Goal: Transaction & Acquisition: Register for event/course

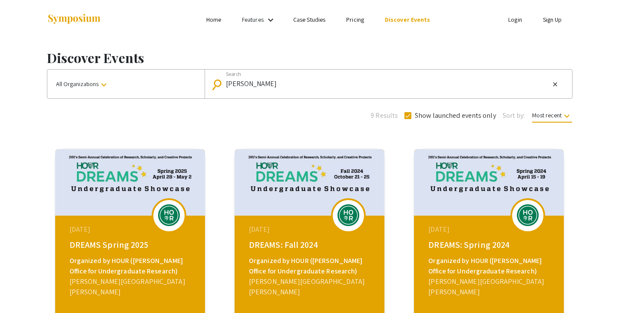
click at [515, 24] on li "Login" at bounding box center [515, 19] width 35 height 10
click at [513, 20] on link "Login" at bounding box center [515, 20] width 14 height 8
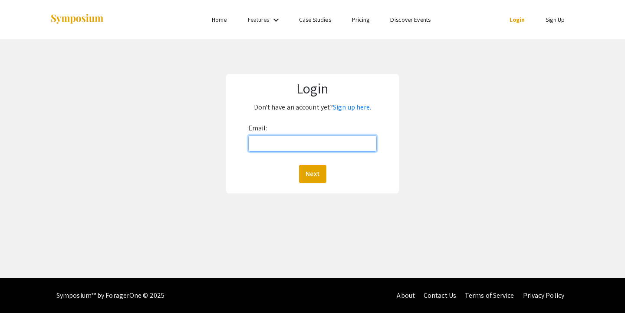
click at [330, 142] on input "Email:" at bounding box center [312, 143] width 129 height 17
type input "[EMAIL_ADDRESS][DOMAIN_NAME]"
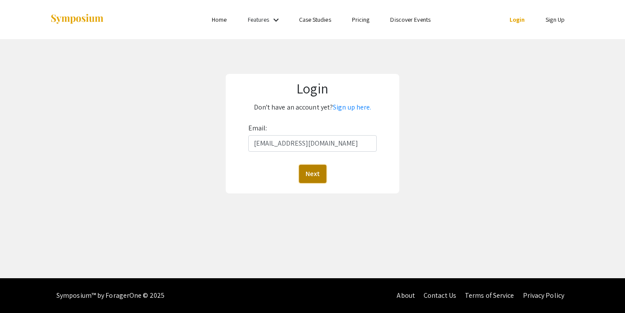
click at [311, 172] on button "Next" at bounding box center [312, 174] width 27 height 18
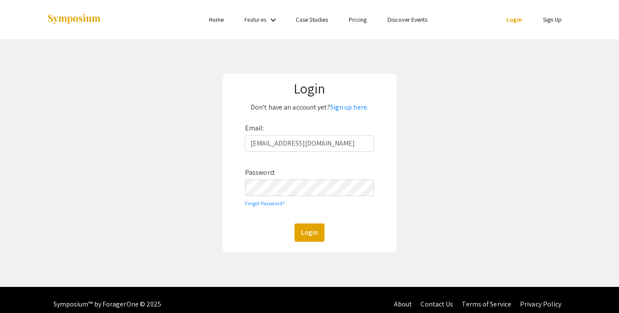
click at [327, 198] on div "Email: [EMAIL_ADDRESS][DOMAIN_NAME] Password: Forgot Password? Login" at bounding box center [309, 181] width 129 height 120
click at [294, 223] on button "Login" at bounding box center [309, 232] width 30 height 18
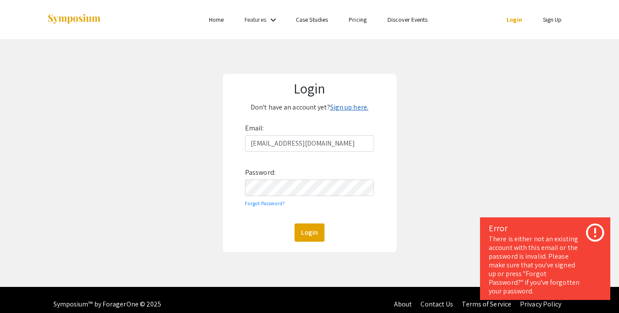
click at [349, 110] on link "Sign up here." at bounding box center [349, 106] width 38 height 9
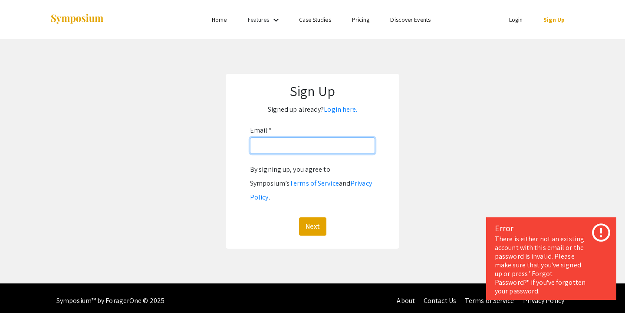
click at [340, 140] on input "Email: *" at bounding box center [312, 145] width 125 height 17
type input "[EMAIL_ADDRESS][DOMAIN_NAME]"
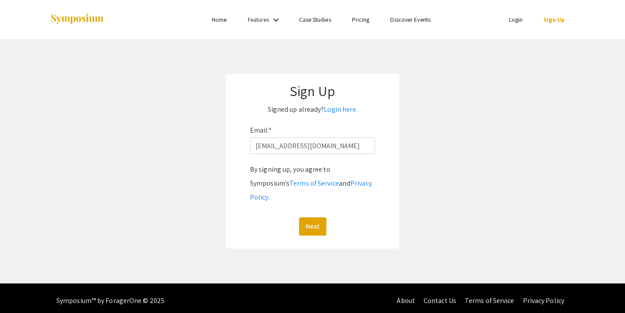
click at [317, 200] on div "By signing up, you agree to Symposium’s Terms of Service and Privacy Policy . N…" at bounding box center [312, 198] width 125 height 73
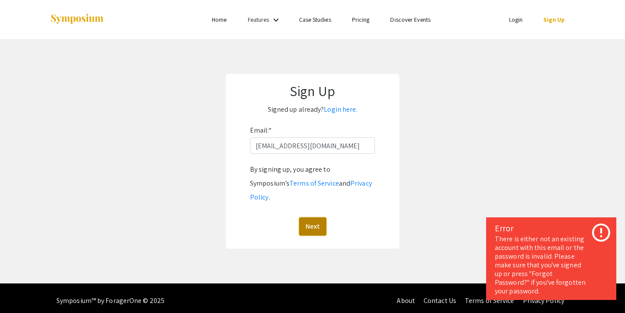
click at [315, 217] on button "Next" at bounding box center [312, 226] width 27 height 18
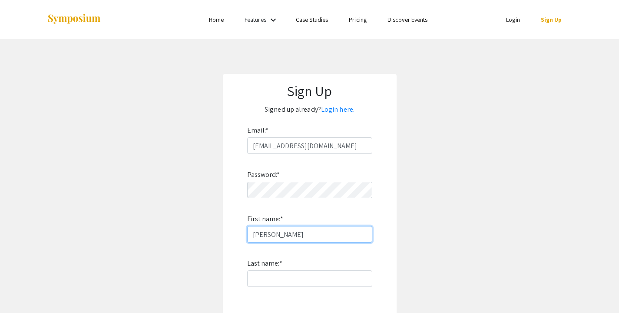
type input "[PERSON_NAME]"
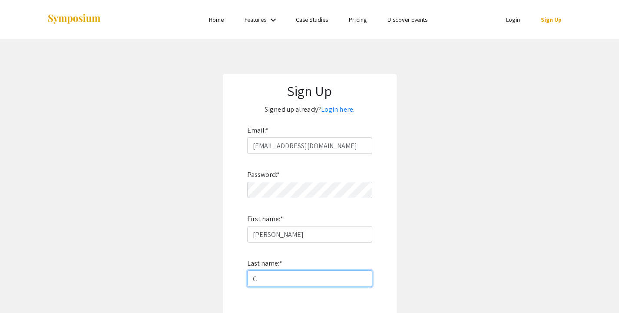
type input "[PERSON_NAME]"
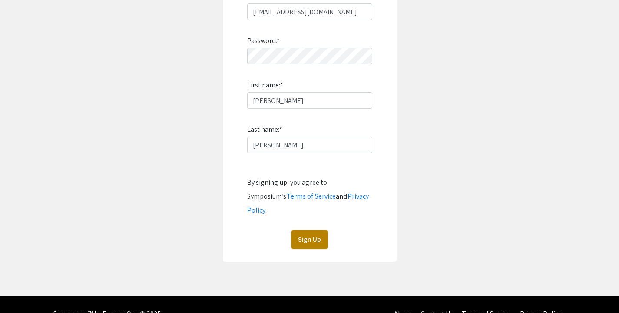
click at [308, 230] on button "Sign Up" at bounding box center [309, 239] width 36 height 18
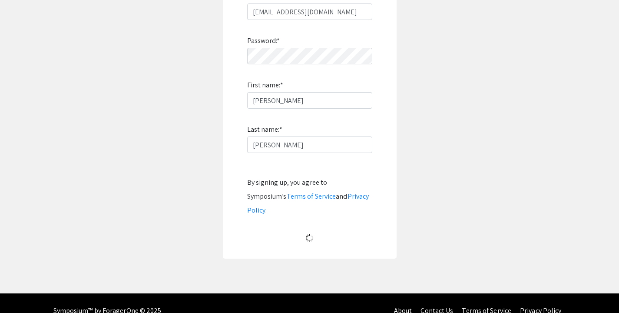
scroll to position [13, 0]
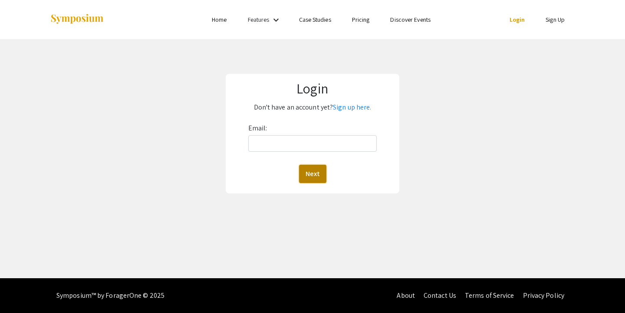
click at [318, 166] on button "Next" at bounding box center [312, 174] width 27 height 18
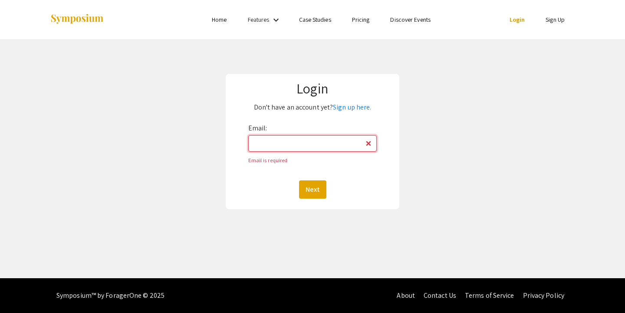
click at [327, 142] on input "Email:" at bounding box center [312, 143] width 129 height 17
type input "[EMAIL_ADDRESS][DOMAIN_NAME]"
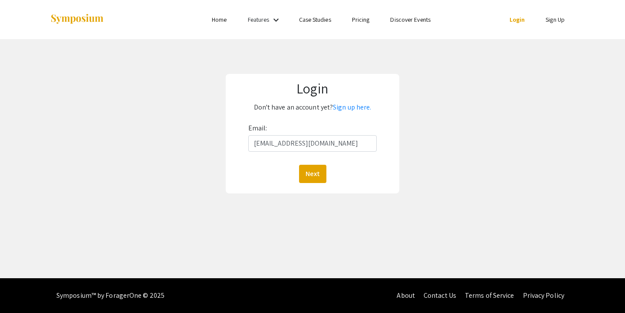
drag, startPoint x: 307, startPoint y: 194, endPoint x: 307, endPoint y: 185, distance: 8.3
click at [307, 194] on div "Login Don't have an account yet? Sign up here. Email: dchung19@jh.edu Next" at bounding box center [312, 133] width 638 height 189
click at [307, 185] on div "Login Don't have an account yet? Sign up here. Email: dchung19@jh.edu Next" at bounding box center [313, 133] width 174 height 119
click at [314, 174] on button "Next" at bounding box center [312, 174] width 27 height 18
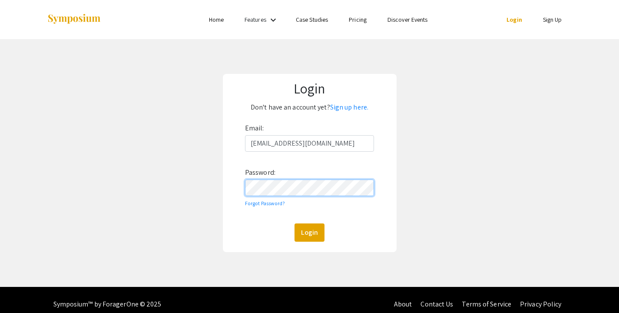
click at [294, 223] on button "Login" at bounding box center [309, 232] width 30 height 18
